Goal: Transaction & Acquisition: Purchase product/service

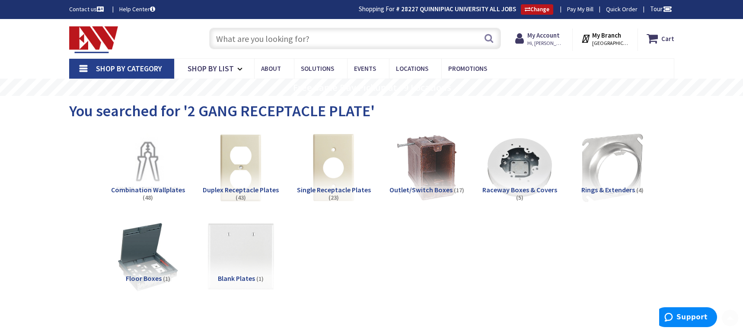
click at [321, 25] on div "Search" at bounding box center [353, 38] width 296 height 28
click at [321, 35] on input "text" at bounding box center [355, 39] width 292 height 22
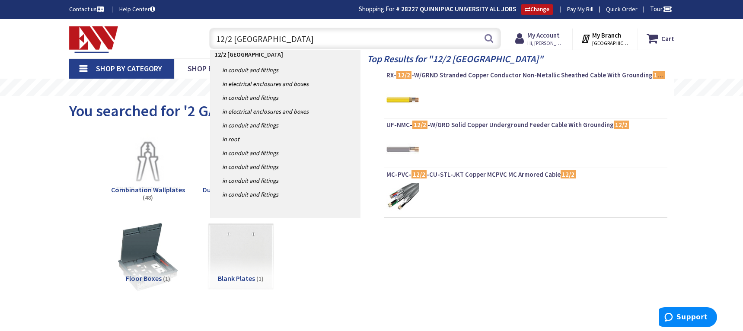
type input "12/2 romex"
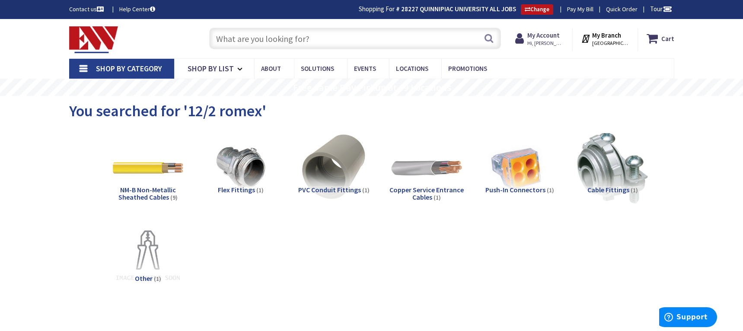
click at [277, 33] on input "text" at bounding box center [355, 39] width 292 height 22
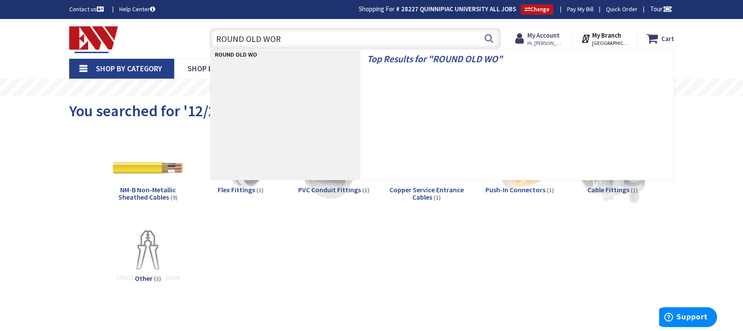
type input "ROUND OLD WORK"
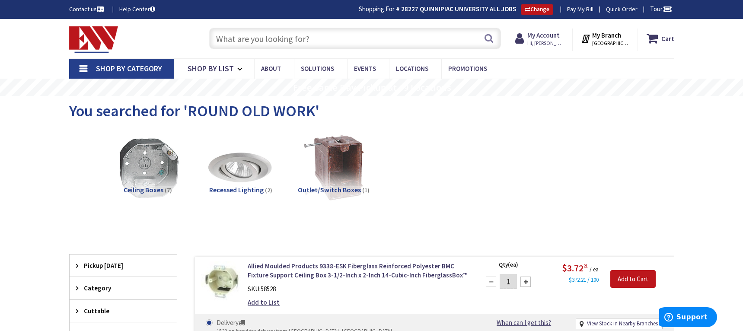
click at [282, 46] on input "text" at bounding box center [355, 39] width 292 height 22
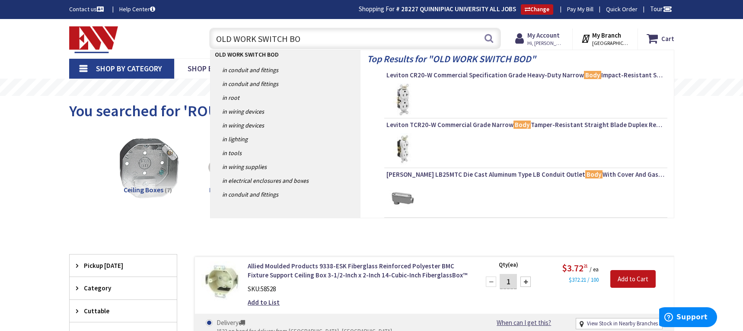
type input "OLD WORK SWITCH BOX"
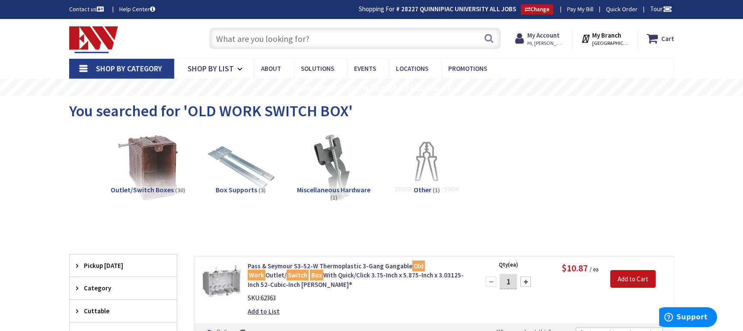
click at [236, 48] on input "text" at bounding box center [355, 39] width 292 height 22
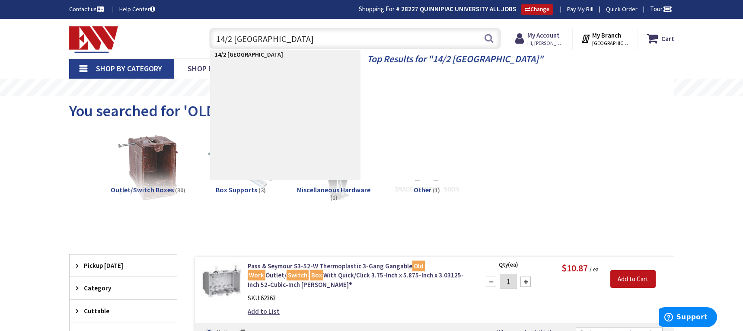
type input "14/2 ROMEX"
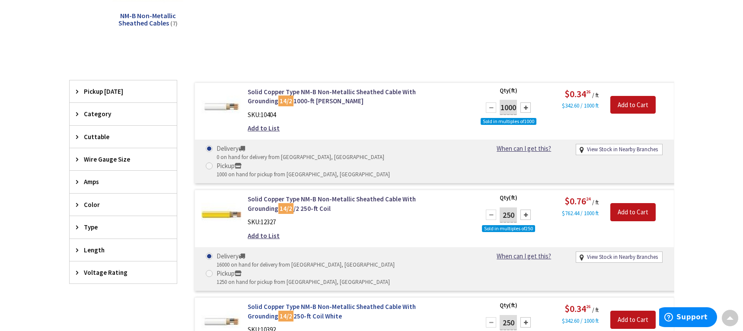
scroll to position [173, 0]
